Goal: Task Accomplishment & Management: Manage account settings

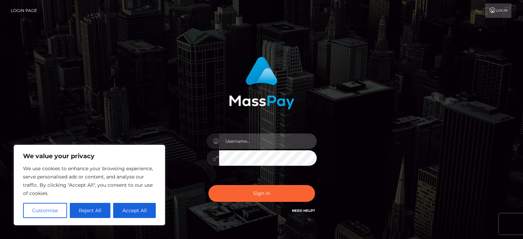
click at [233, 142] on input "text" at bounding box center [268, 140] width 98 height 15
type input "[EMAIL_ADDRESS][DOMAIN_NAME]"
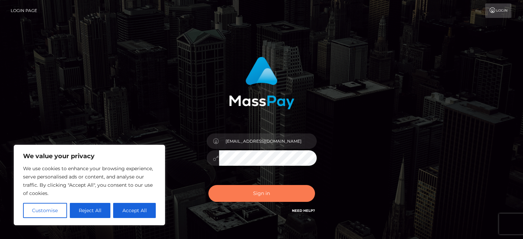
click at [261, 194] on button "Sign in" at bounding box center [261, 193] width 107 height 17
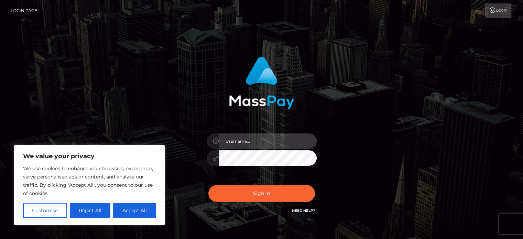
click at [244, 141] on input "text" at bounding box center [268, 140] width 98 height 15
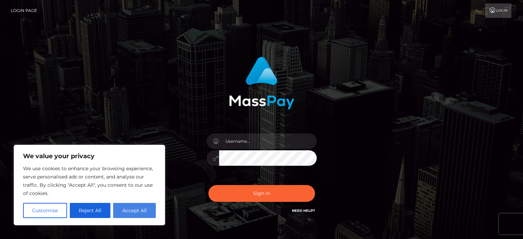
click at [131, 211] on button "Accept All" at bounding box center [134, 210] width 43 height 15
checkbox input "true"
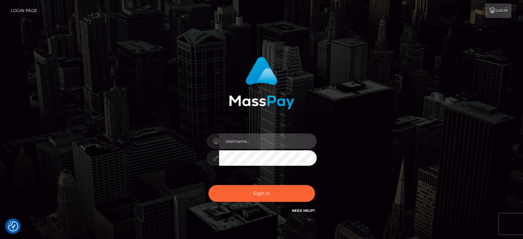
click at [260, 141] on input "text" at bounding box center [268, 140] width 98 height 15
type input "[EMAIL_ADDRESS][DOMAIN_NAME]"
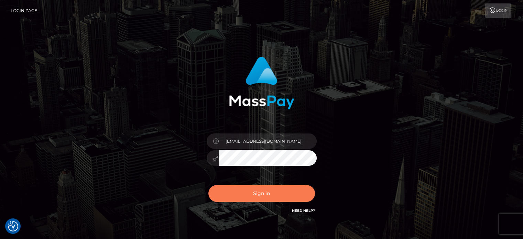
click at [257, 195] on button "Sign in" at bounding box center [261, 193] width 107 height 17
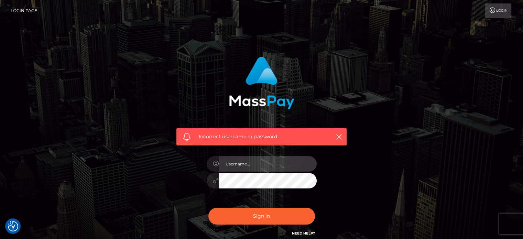
click at [242, 166] on input "text" at bounding box center [268, 163] width 98 height 15
type input "[EMAIL_ADDRESS][DOMAIN_NAME]"
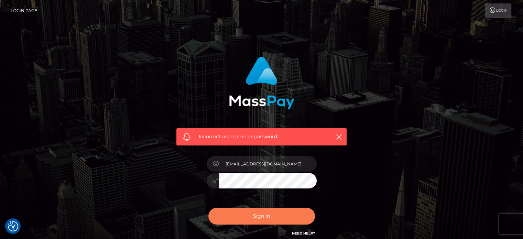
click at [258, 211] on button "Sign in" at bounding box center [261, 216] width 107 height 17
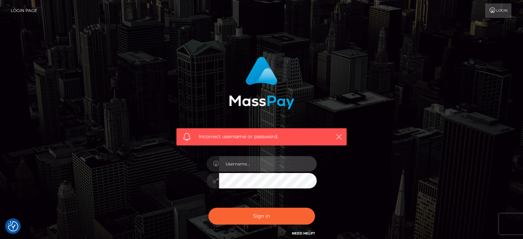
click at [250, 158] on input "text" at bounding box center [268, 163] width 98 height 15
type input "vonny25rose@gmail.com"
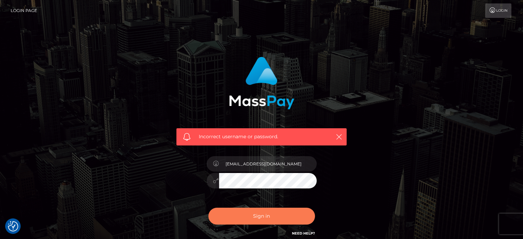
click at [252, 217] on button "Sign in" at bounding box center [261, 216] width 107 height 17
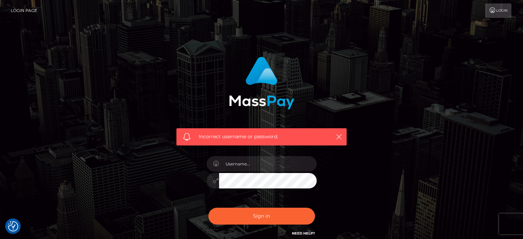
click at [496, 13] on link "Login" at bounding box center [498, 10] width 26 height 14
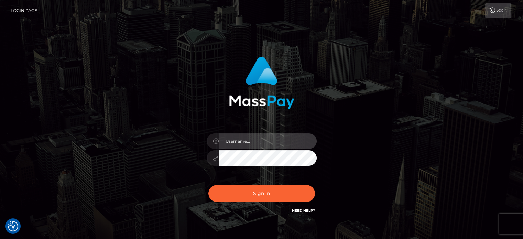
type input "[EMAIL_ADDRESS][DOMAIN_NAME]"
click at [237, 143] on input "[EMAIL_ADDRESS][DOMAIN_NAME]" at bounding box center [268, 140] width 98 height 15
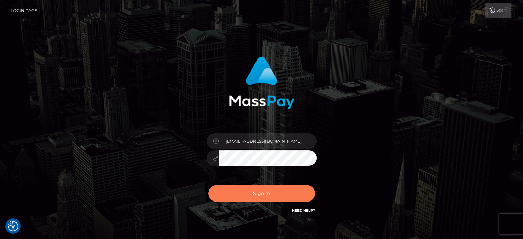
click at [230, 194] on button "Sign in" at bounding box center [261, 193] width 107 height 17
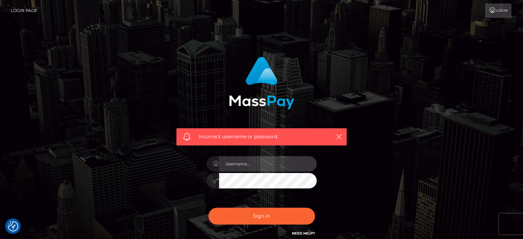
click at [260, 165] on input "text" at bounding box center [268, 163] width 98 height 15
paste input "[EMAIL_ADDRESS][DOMAIN_NAME]"
type input "[EMAIL_ADDRESS][DOMAIN_NAME]"
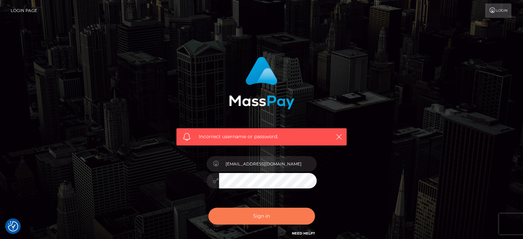
click at [263, 215] on button "Sign in" at bounding box center [261, 216] width 107 height 17
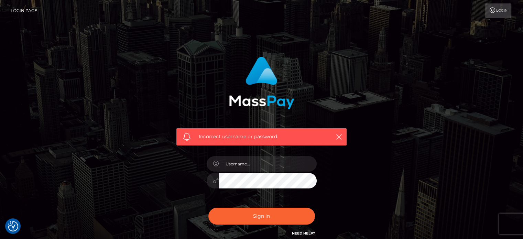
click at [23, 10] on link "Login Page" at bounding box center [24, 10] width 26 height 14
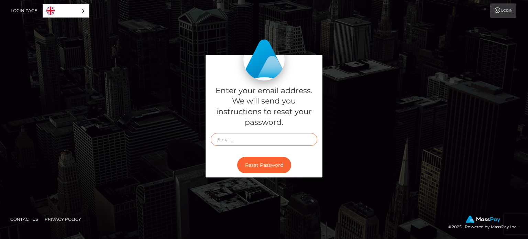
click at [257, 140] on input "text" at bounding box center [264, 139] width 107 height 13
type input "[EMAIL_ADDRESS][DOMAIN_NAME]"
click at [260, 166] on button "Reset Password" at bounding box center [264, 165] width 54 height 17
click at [238, 133] on input "text" at bounding box center [264, 139] width 107 height 13
type input "[EMAIL_ADDRESS][DOMAIN_NAME]"
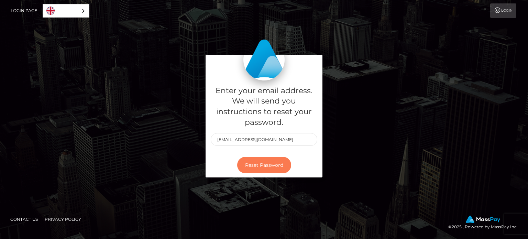
click at [259, 164] on button "Reset Password" at bounding box center [264, 165] width 54 height 17
click at [238, 138] on input "text" at bounding box center [264, 139] width 107 height 13
paste input "[EMAIL_ADDRESS][DOMAIN_NAME]"
type input "[EMAIL_ADDRESS][DOMAIN_NAME]"
click at [241, 163] on button "Reset Password" at bounding box center [264, 165] width 54 height 17
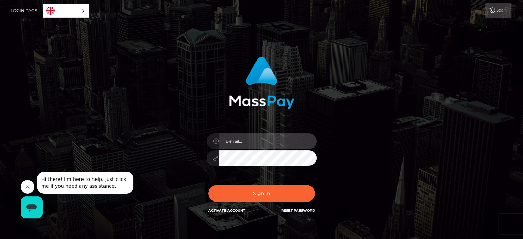
type input "[EMAIL_ADDRESS][DOMAIN_NAME]"
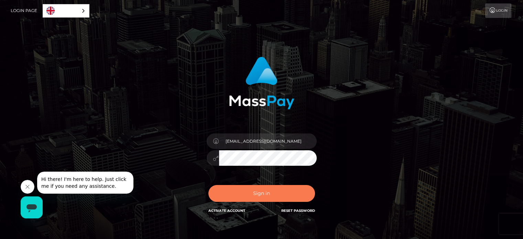
click at [250, 192] on button "Sign in" at bounding box center [261, 193] width 107 height 17
